Goal: Task Accomplishment & Management: Manage account settings

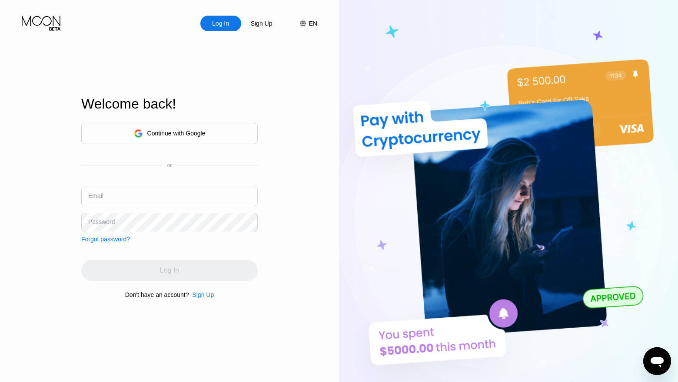
click at [197, 135] on div "Continue with Google" at bounding box center [176, 133] width 58 height 7
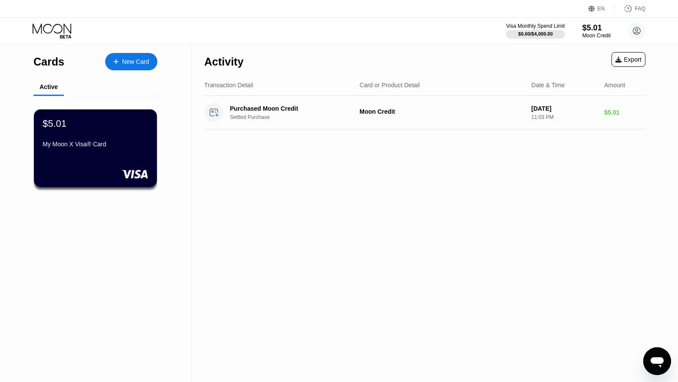
click at [601, 7] on div "EN" at bounding box center [601, 9] width 7 height 6
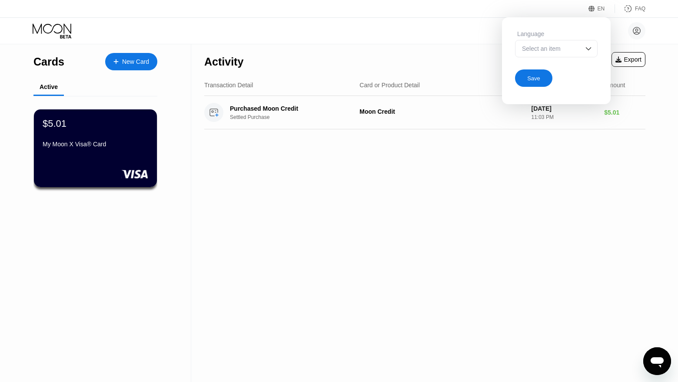
click at [569, 50] on div "Select an item" at bounding box center [550, 48] width 60 height 7
click at [583, 46] on div "Select an item" at bounding box center [556, 48] width 83 height 17
click at [620, 179] on div "Activity Export Transaction Detail Card or Product Detail Date & Time Amount Pu…" at bounding box center [424, 213] width 467 height 338
click at [528, 82] on div "Save" at bounding box center [533, 78] width 13 height 7
click at [528, 82] on div "EN Language Select an item Save FAQ Visa Monthly Spend Limit $0.00 / $4,000.00 …" at bounding box center [339, 191] width 678 height 382
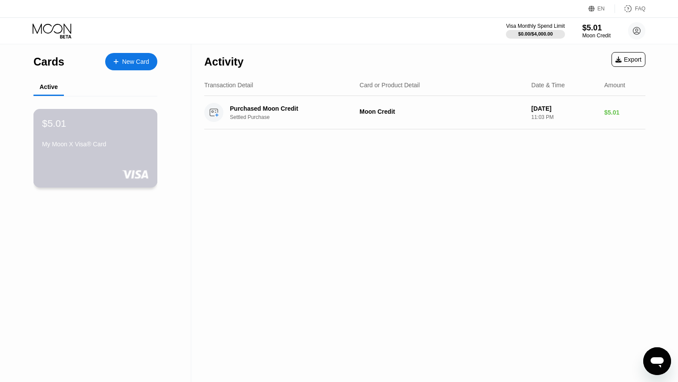
click at [74, 143] on div "My Moon X Visa® Card" at bounding box center [95, 144] width 106 height 7
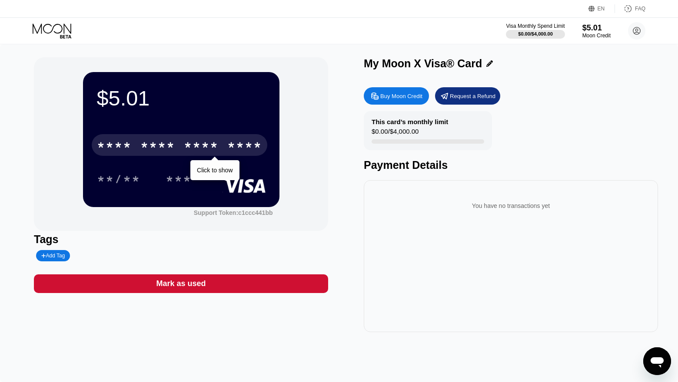
click at [230, 147] on div "****" at bounding box center [244, 146] width 35 height 14
click at [219, 151] on div "* * * * * * * * * * * * 5912" at bounding box center [180, 145] width 176 height 22
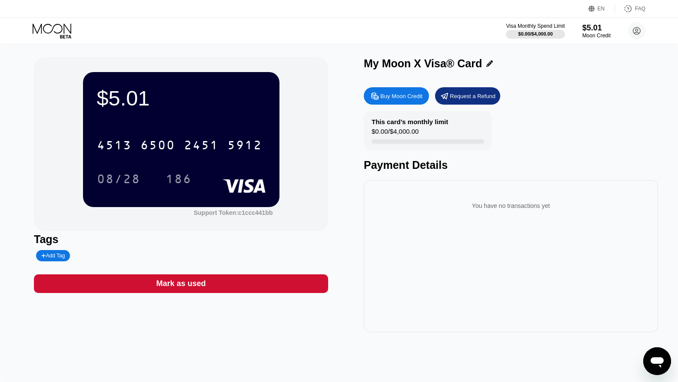
click at [491, 246] on div "You have no transactions yet" at bounding box center [511, 256] width 294 height 152
click at [562, 117] on div "This card’s monthly limit $0.00 / $4,000.00 Payment Details" at bounding box center [511, 141] width 294 height 60
